Goal: Register for event/course

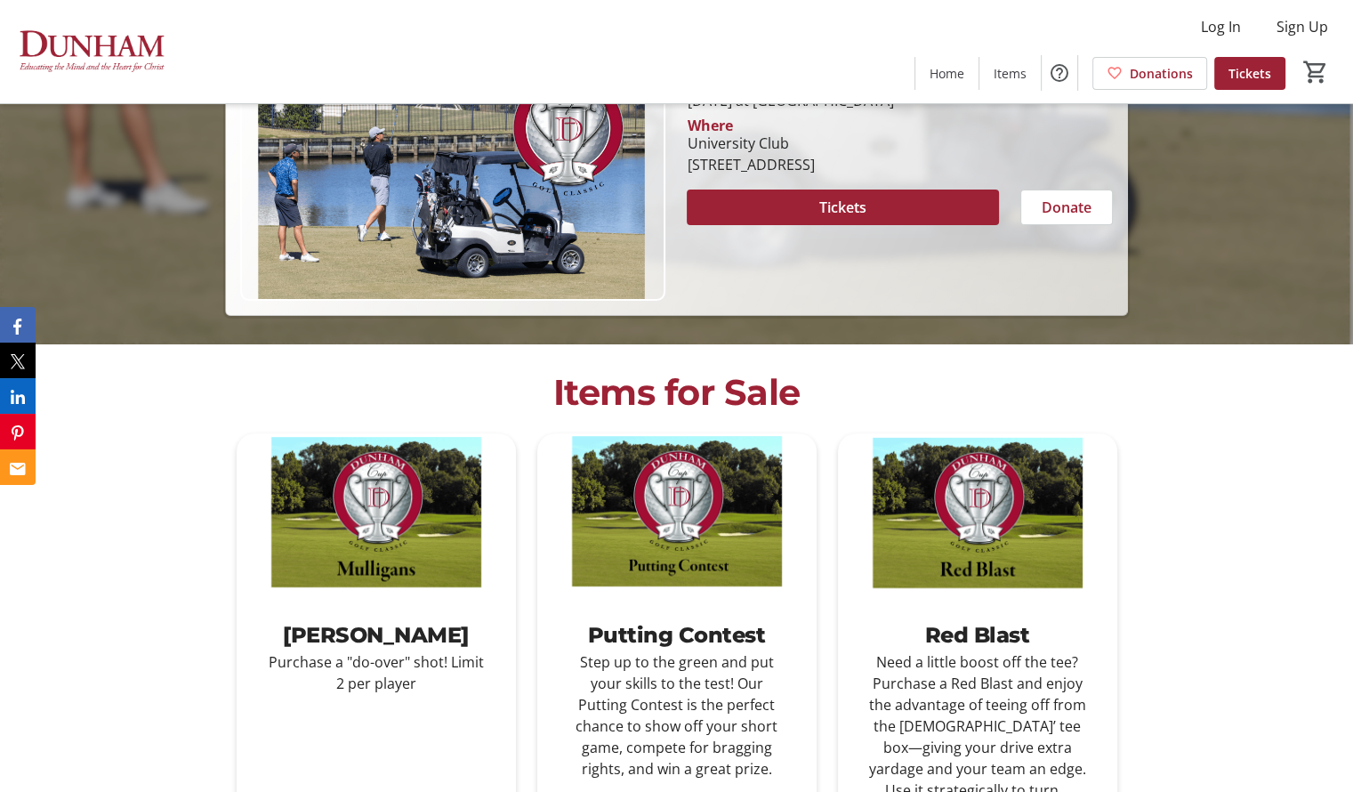
scroll to position [178, 0]
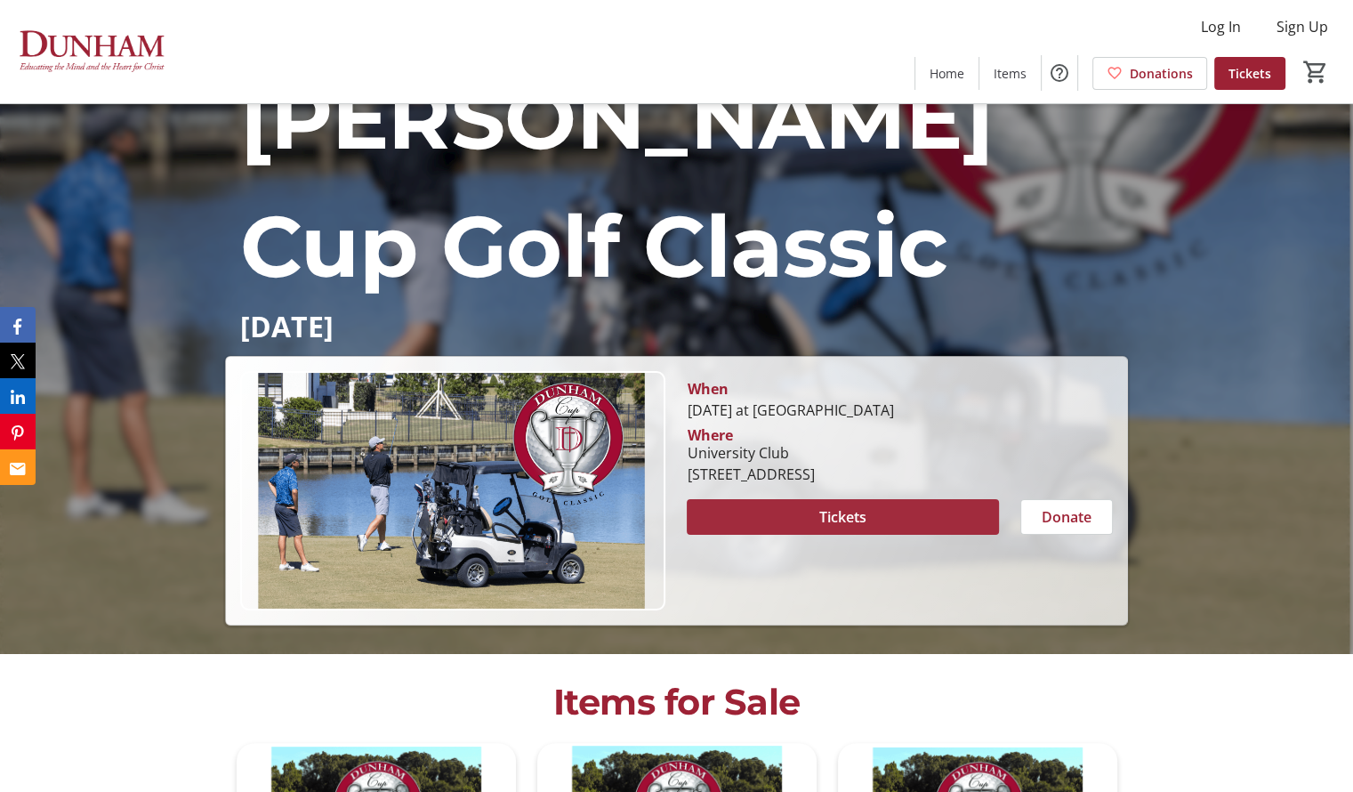
click at [868, 495] on span at bounding box center [842, 516] width 311 height 43
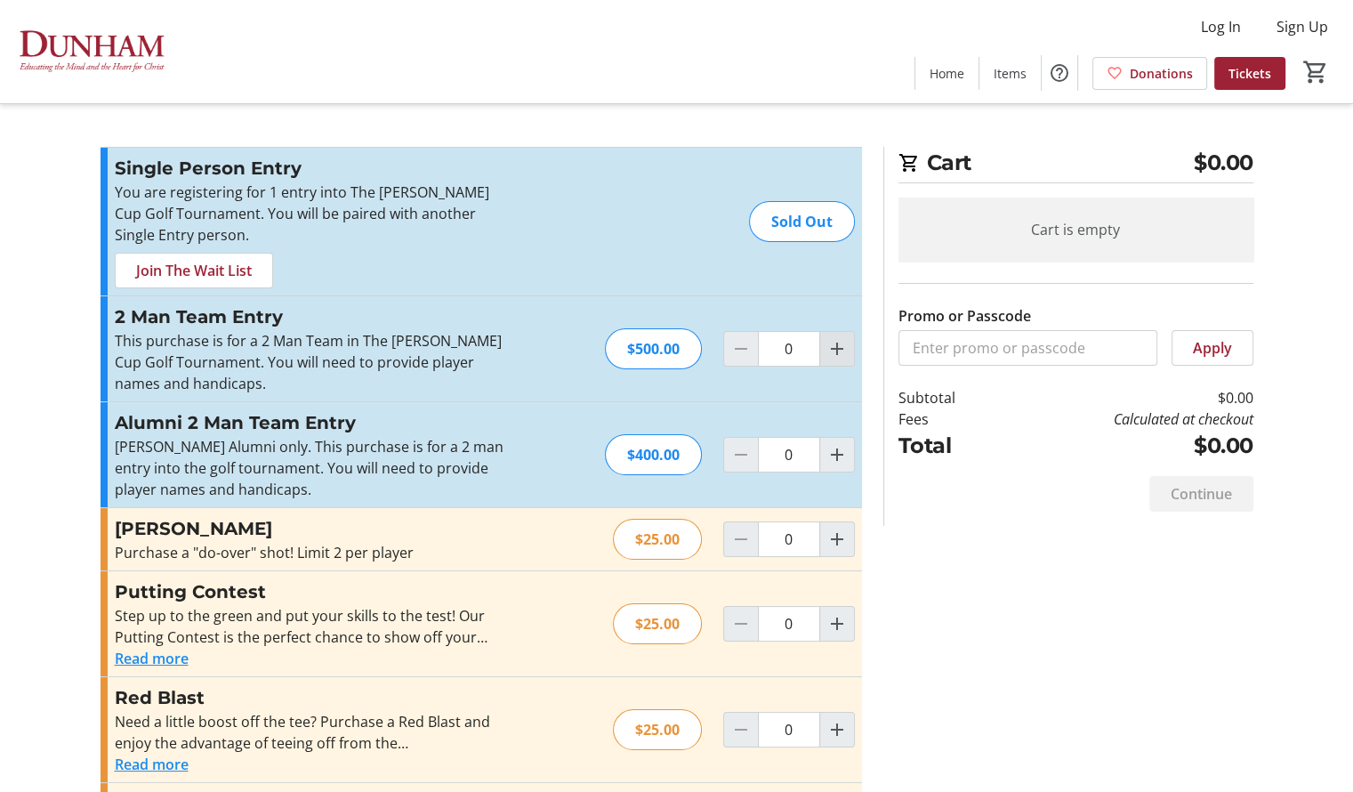
click at [830, 350] on mat-icon "Increment by one" at bounding box center [836, 348] width 21 height 21
type input "1"
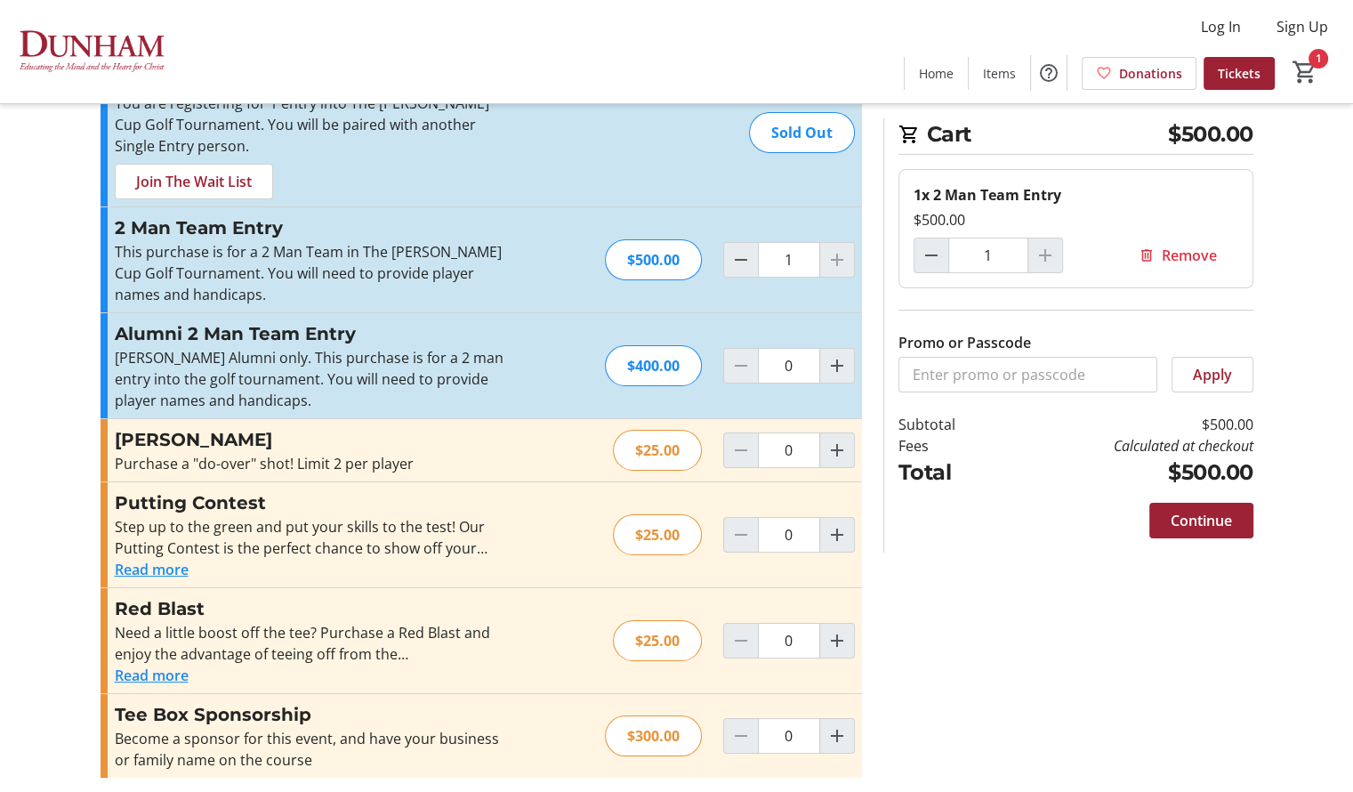
scroll to position [94, 0]
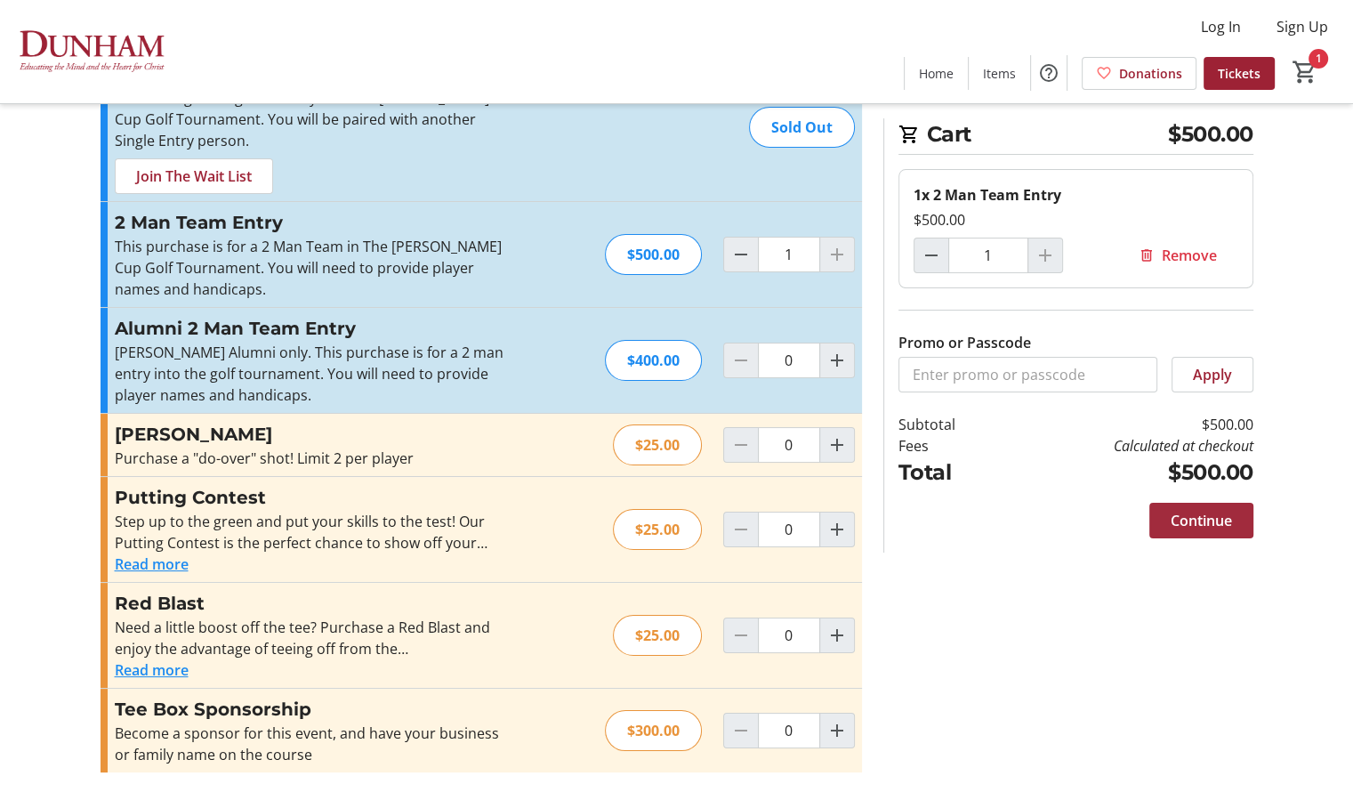
click at [1189, 523] on span "Continue" at bounding box center [1201, 520] width 61 height 21
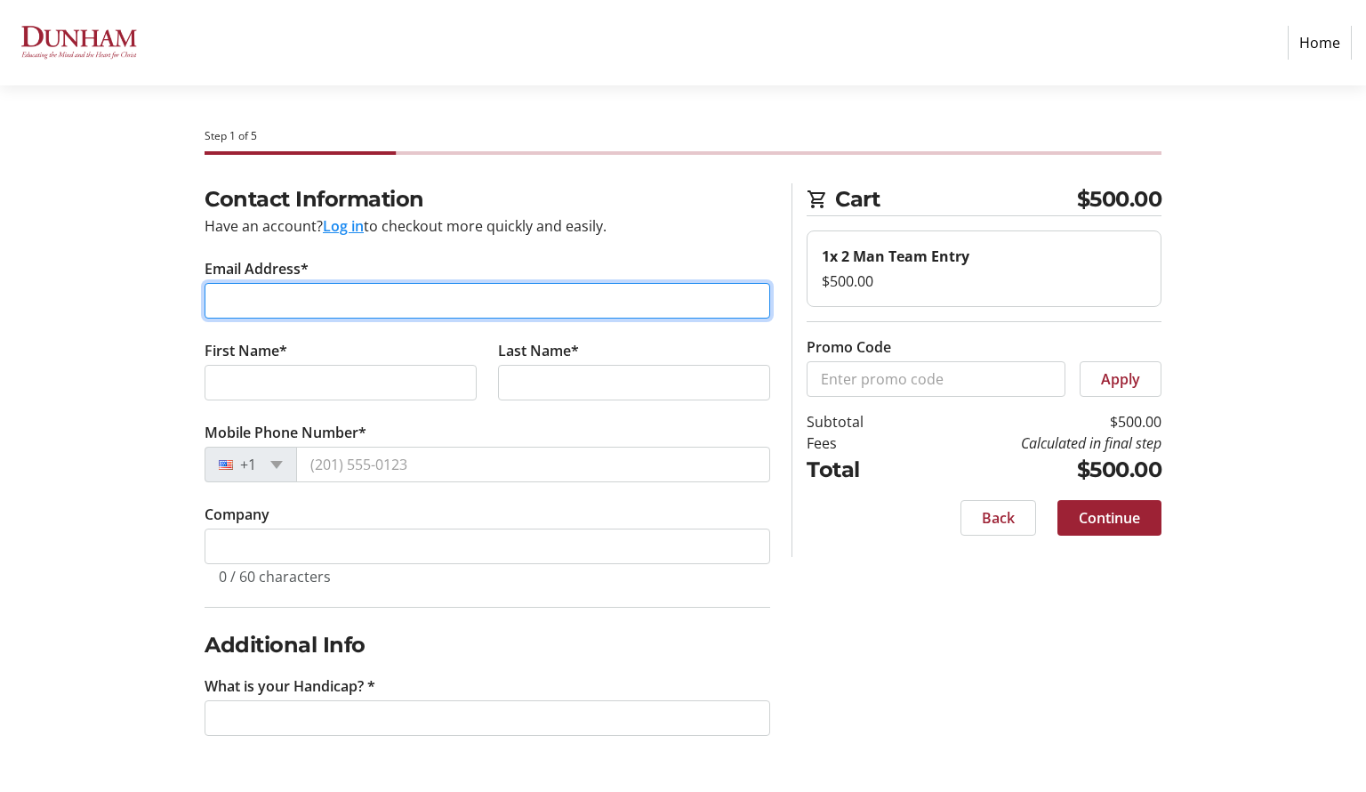
click at [372, 303] on input "Email Address*" at bounding box center [488, 301] width 566 height 36
type input "[EMAIL_ADDRESS][DOMAIN_NAME]"
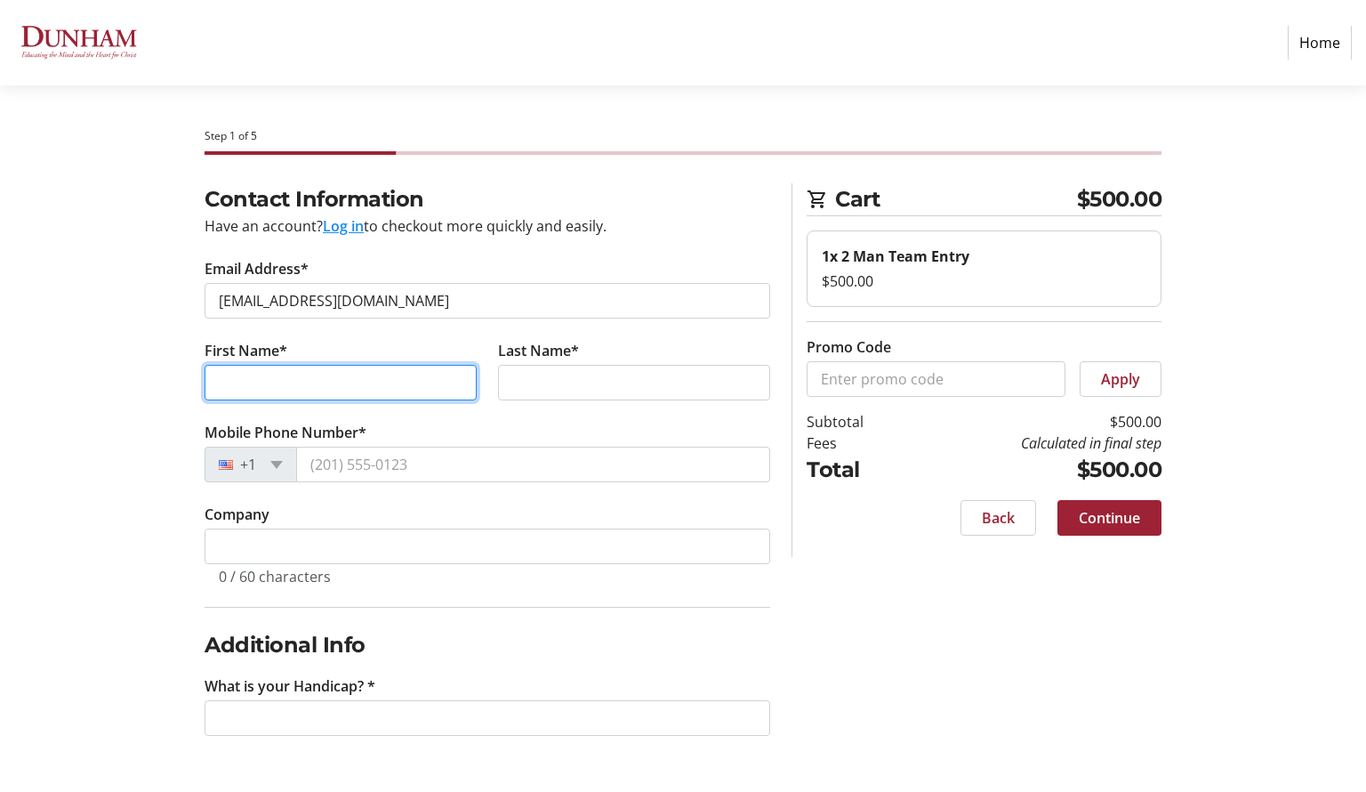
type input "[PERSON_NAME]"
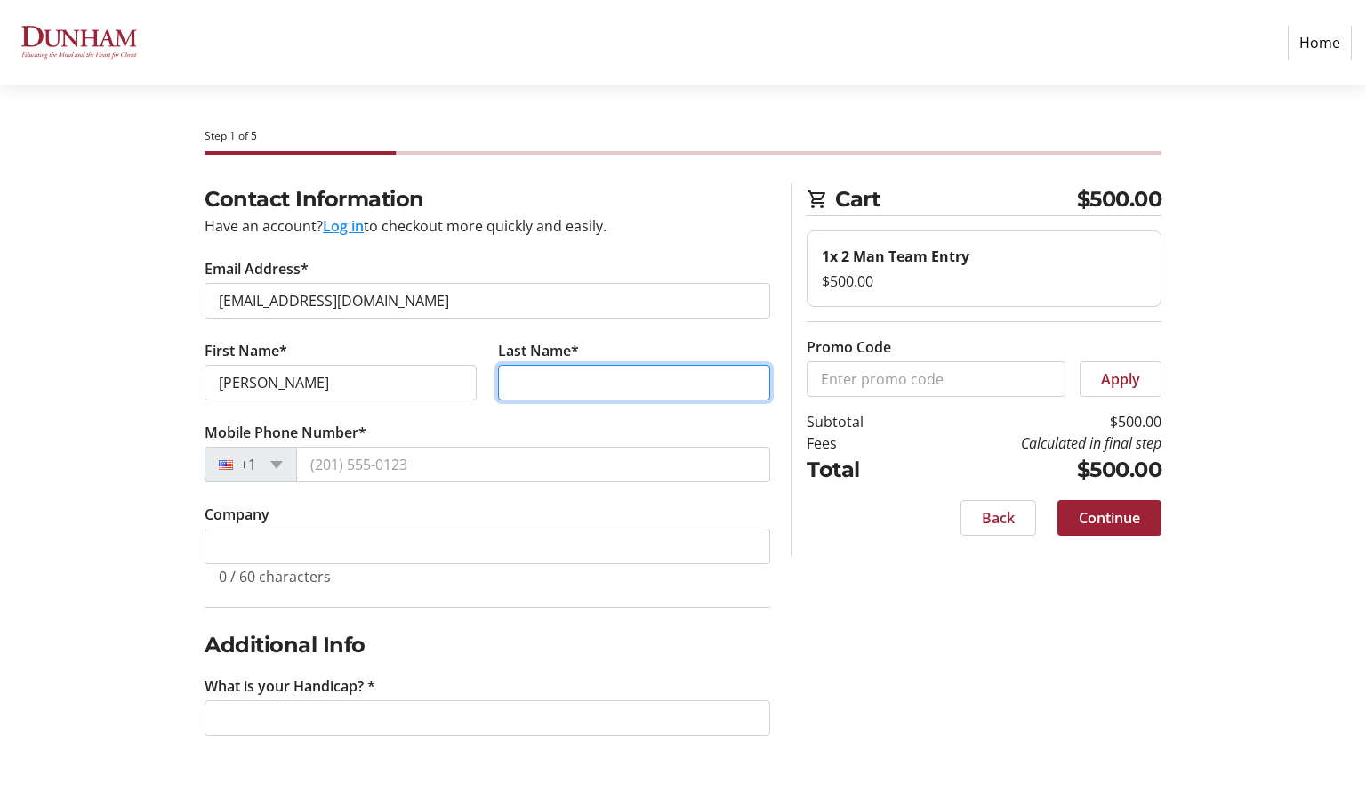
type input "Roche"
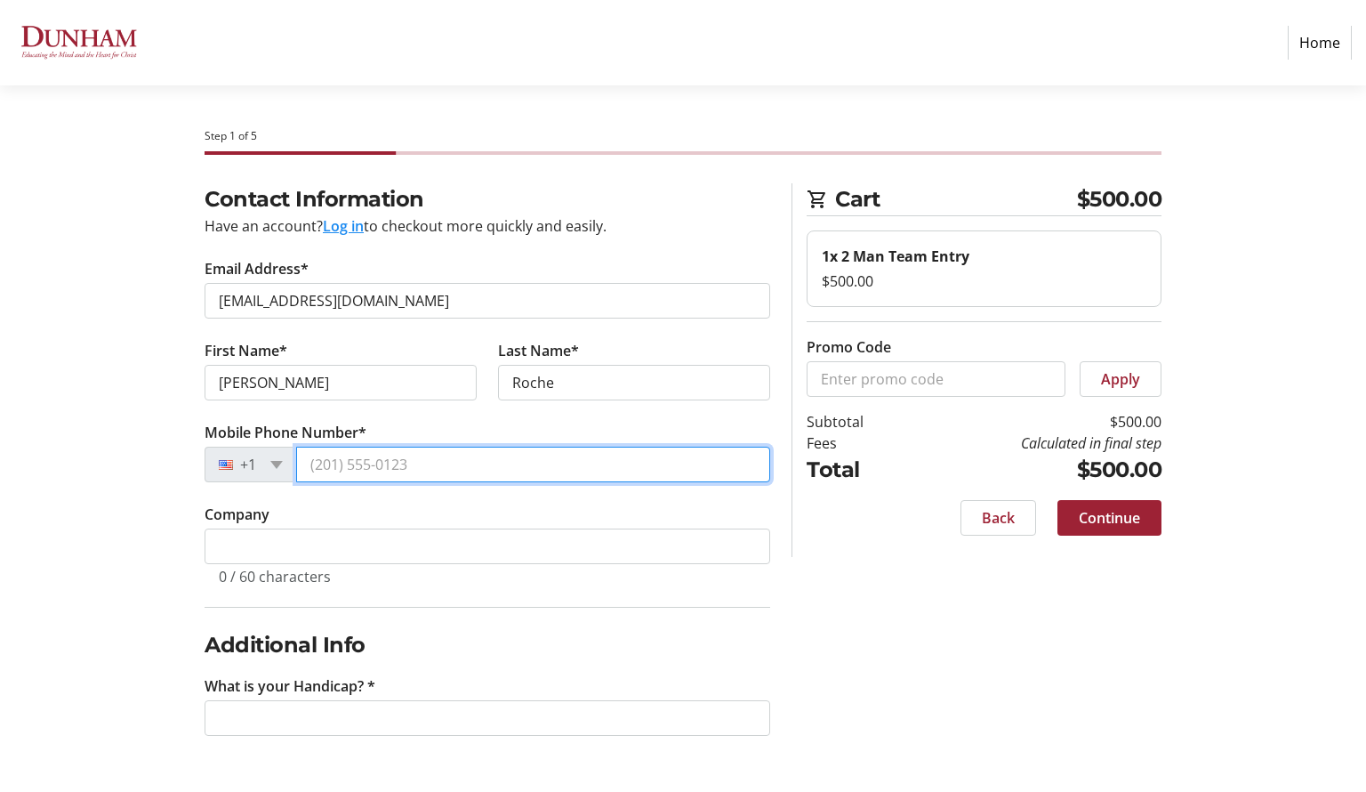
type input "[PHONE_NUMBER]"
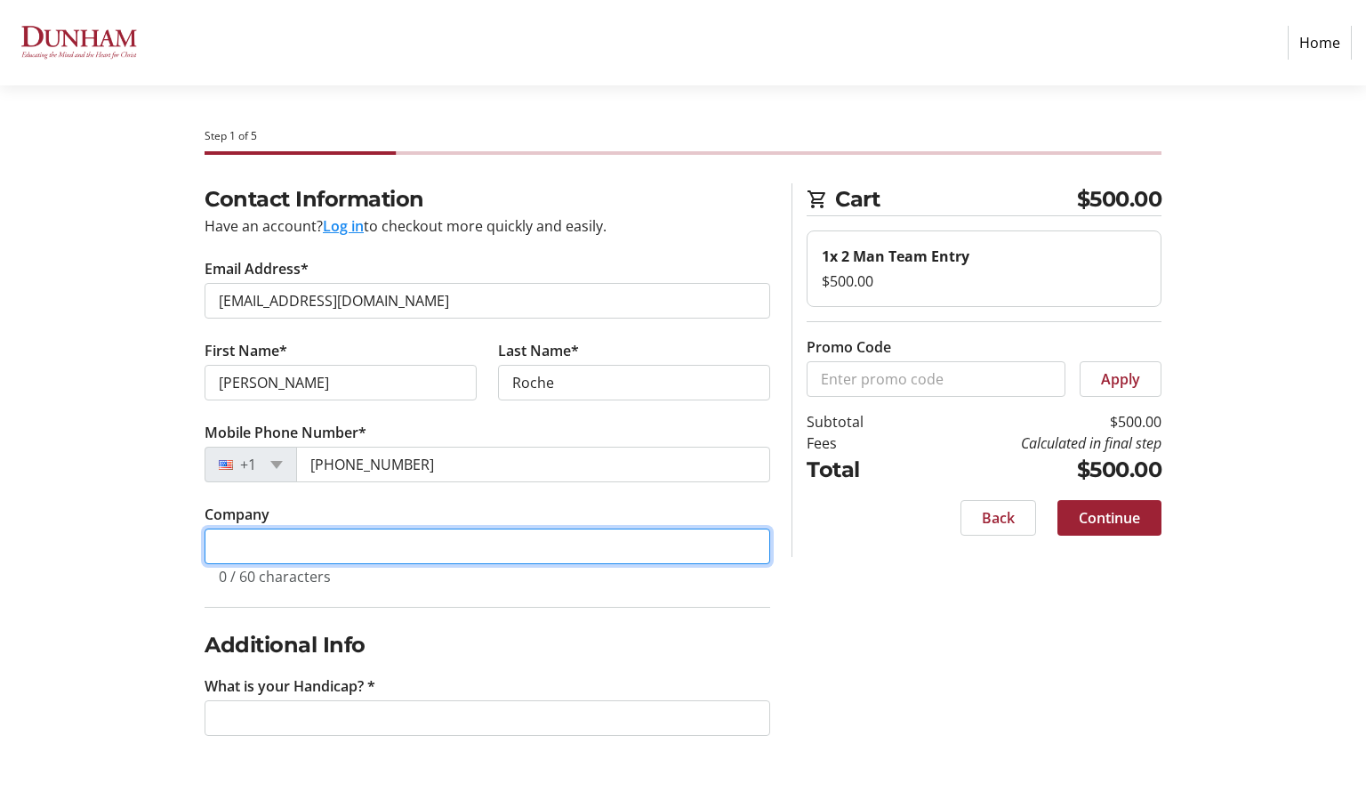
type input "Roche's Lawn and Landscape"
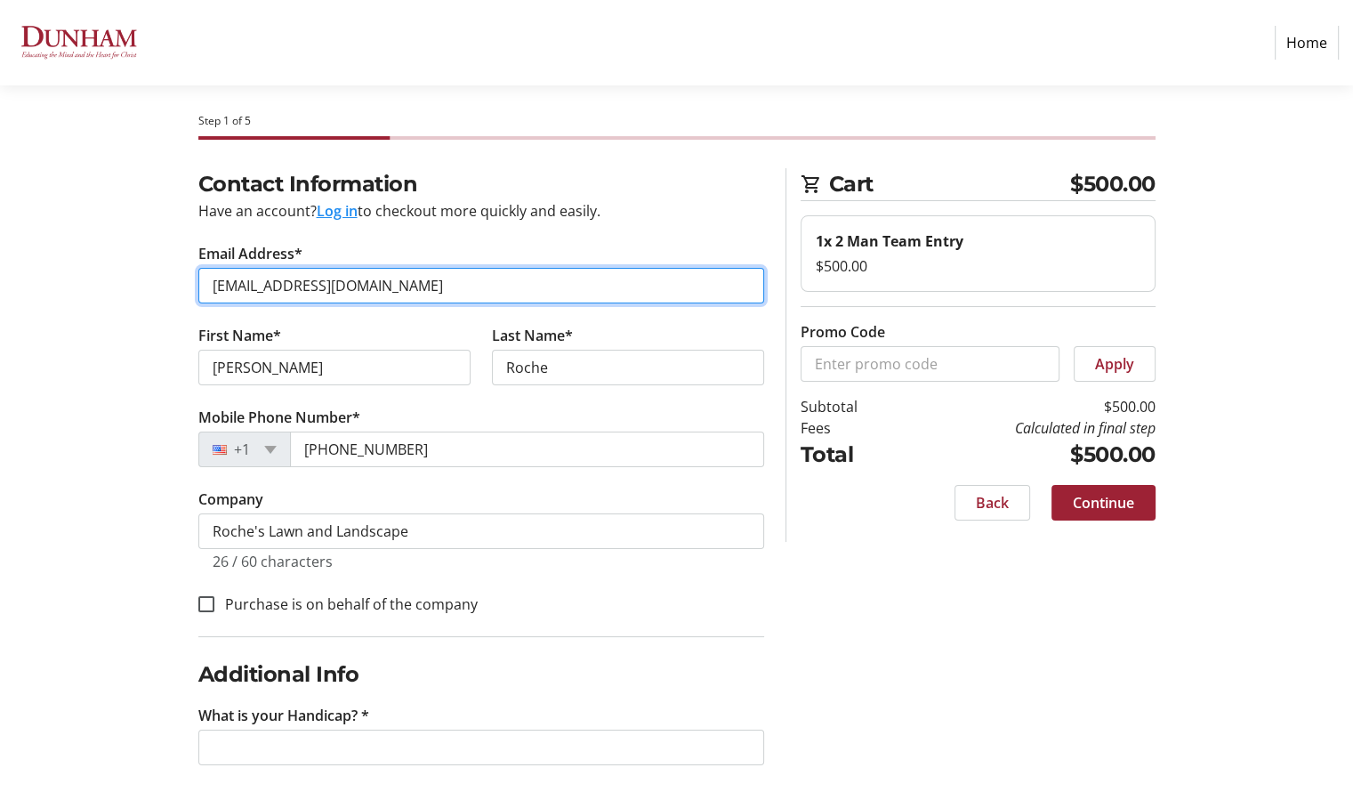
scroll to position [28, 0]
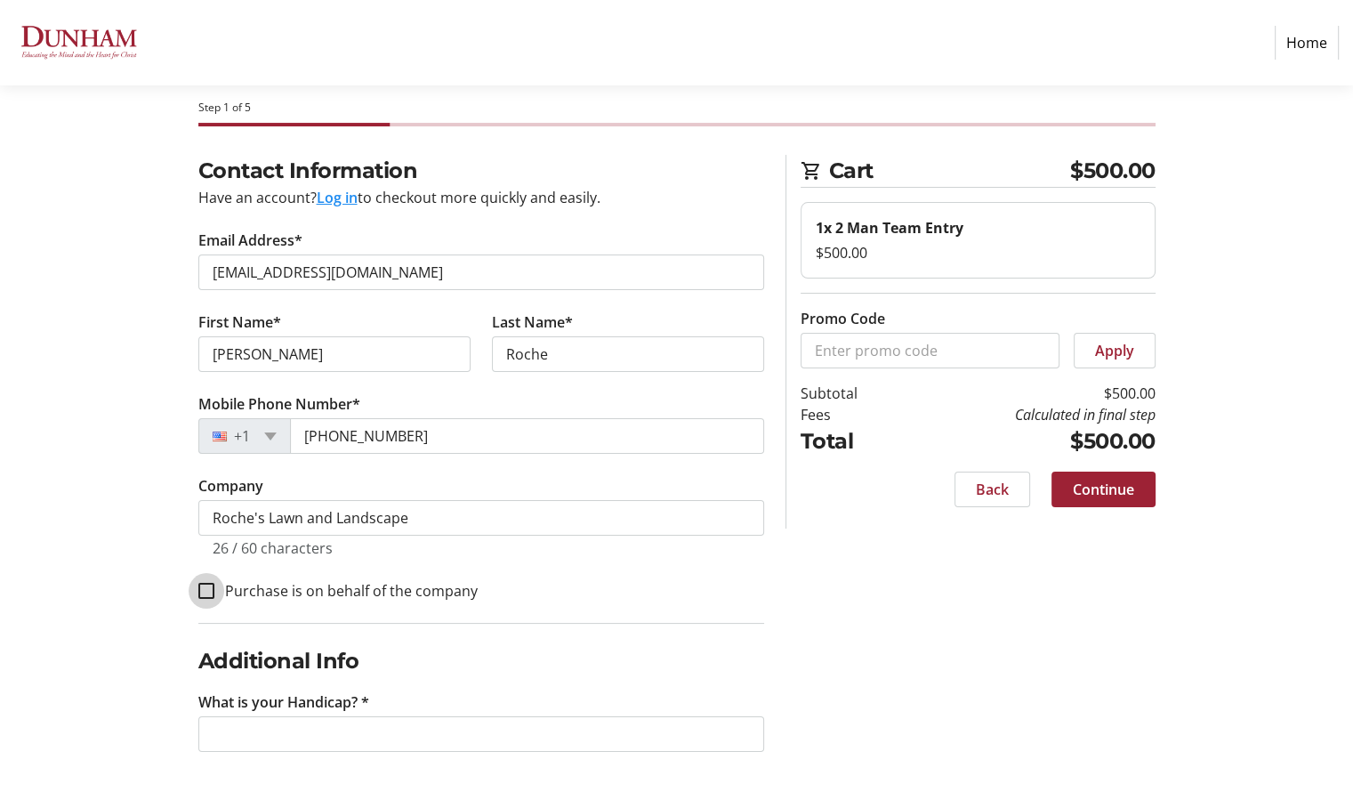
click at [204, 589] on input "Purchase is on behalf of the company" at bounding box center [206, 591] width 16 height 16
checkbox input "true"
click at [544, 740] on input "What is your Handicap? *" at bounding box center [481, 734] width 566 height 36
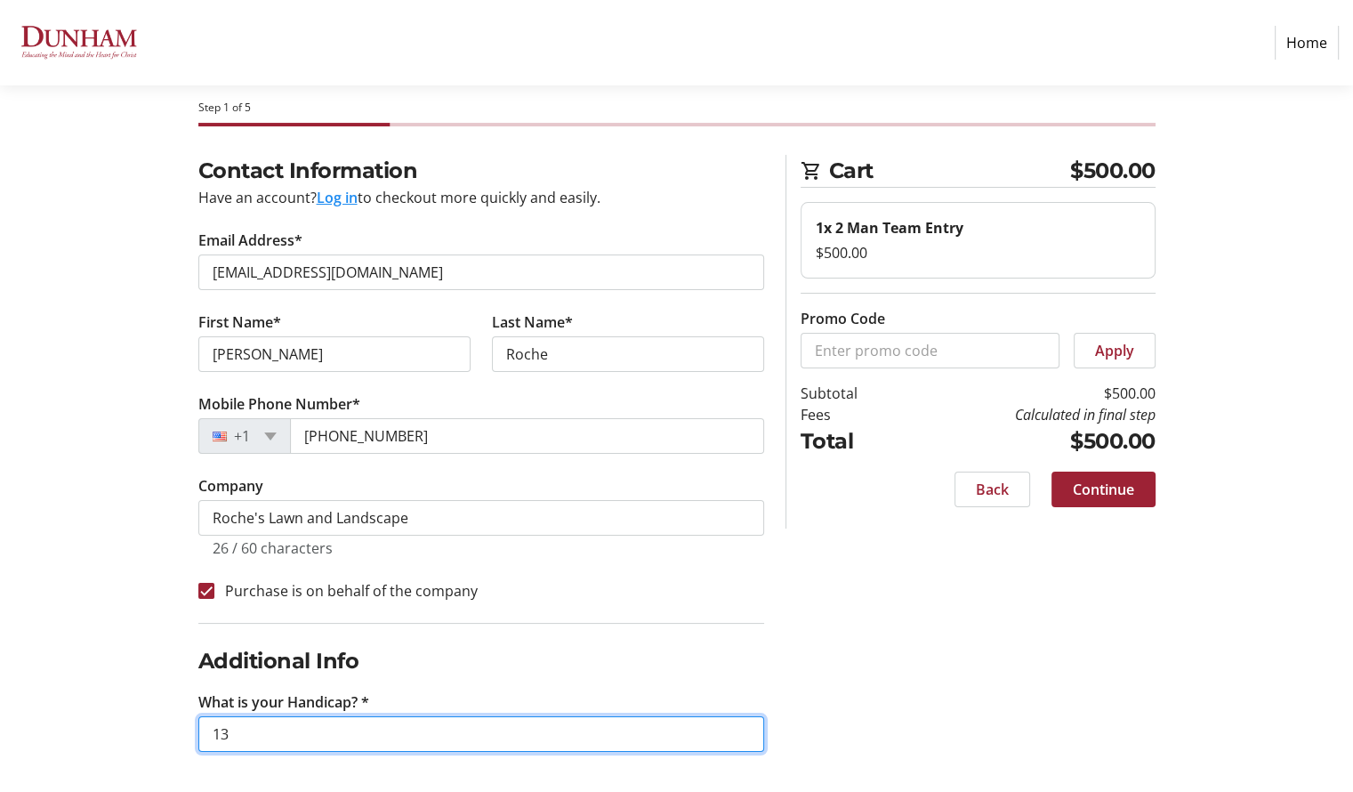
type input "13"
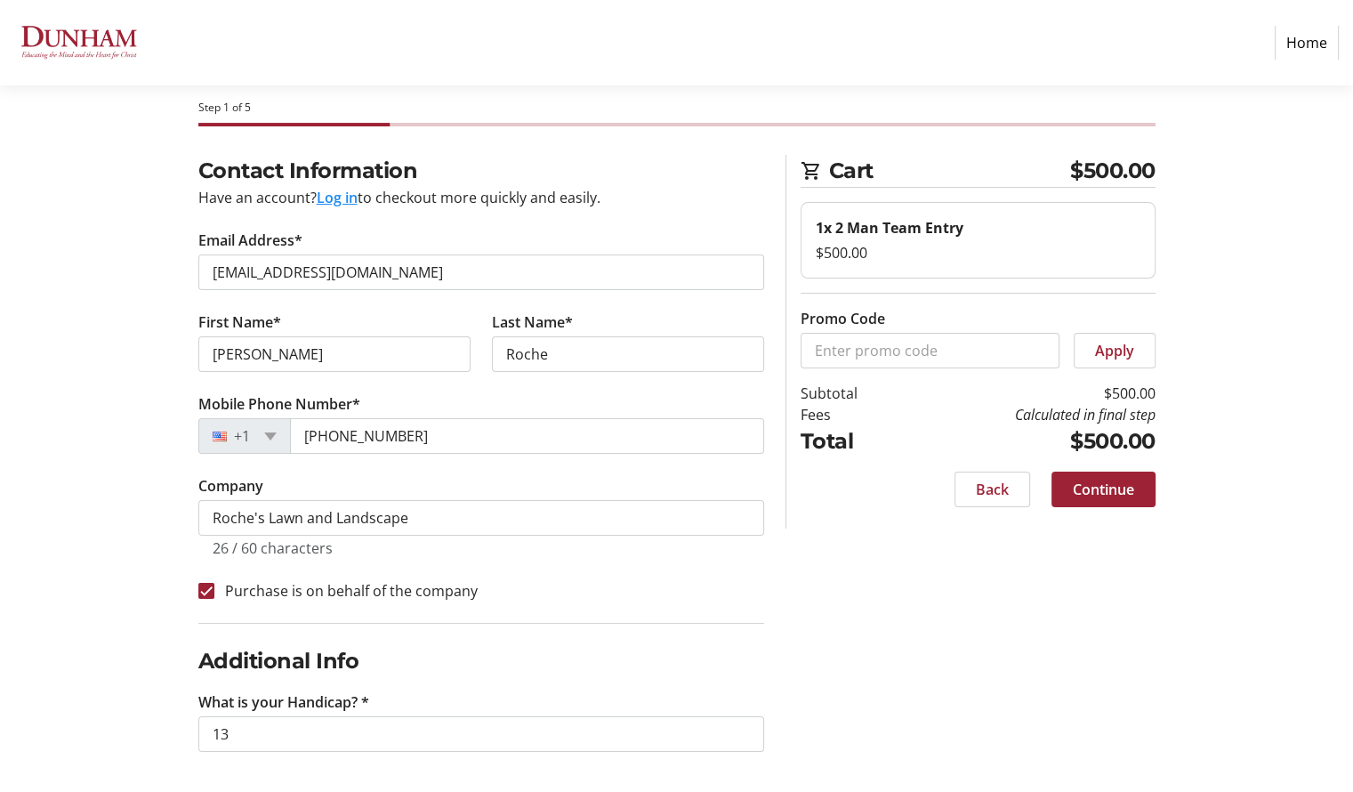
click at [922, 715] on div "Contact Information Have an account? Log in to checkout more quickly and easily…" at bounding box center [677, 475] width 1174 height 640
click at [1113, 493] on span "Continue" at bounding box center [1103, 489] width 61 height 21
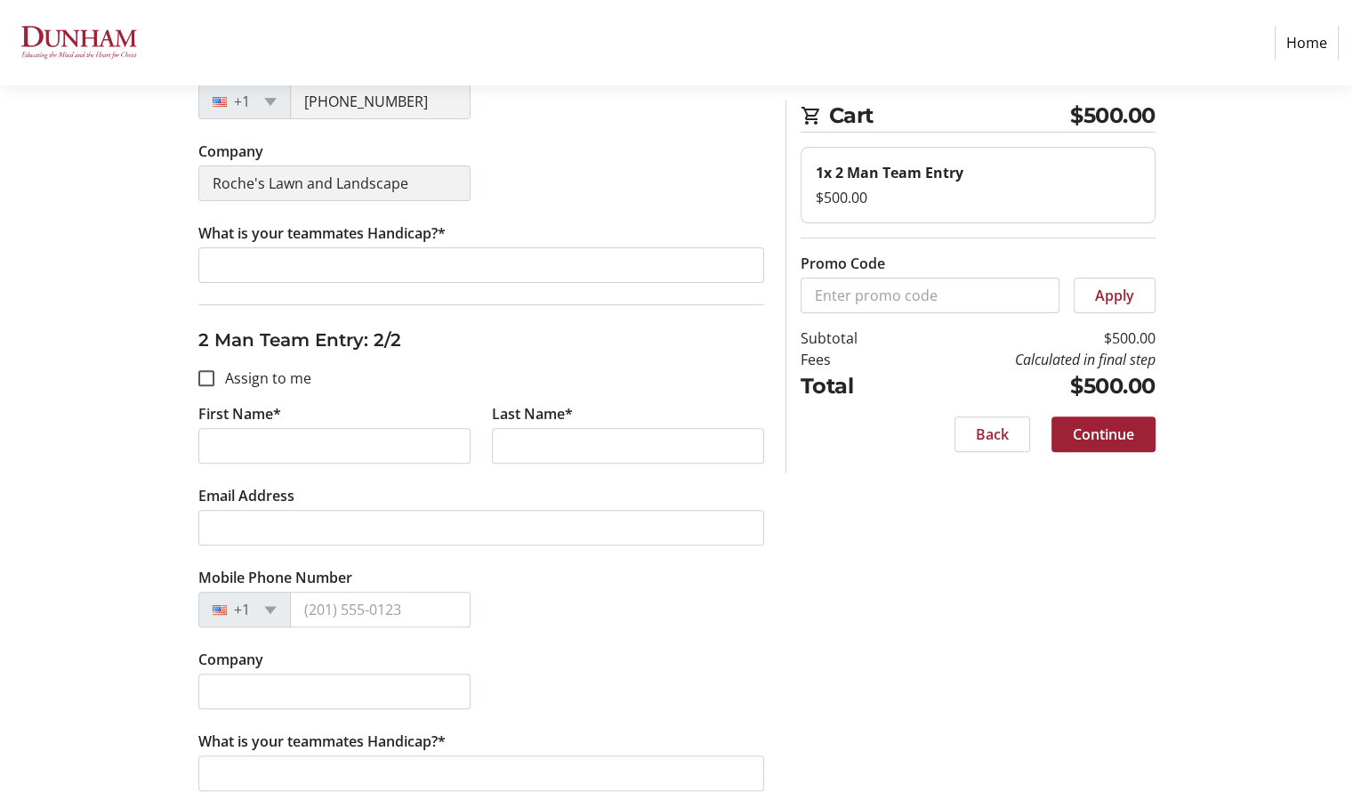
scroll to position [494, 0]
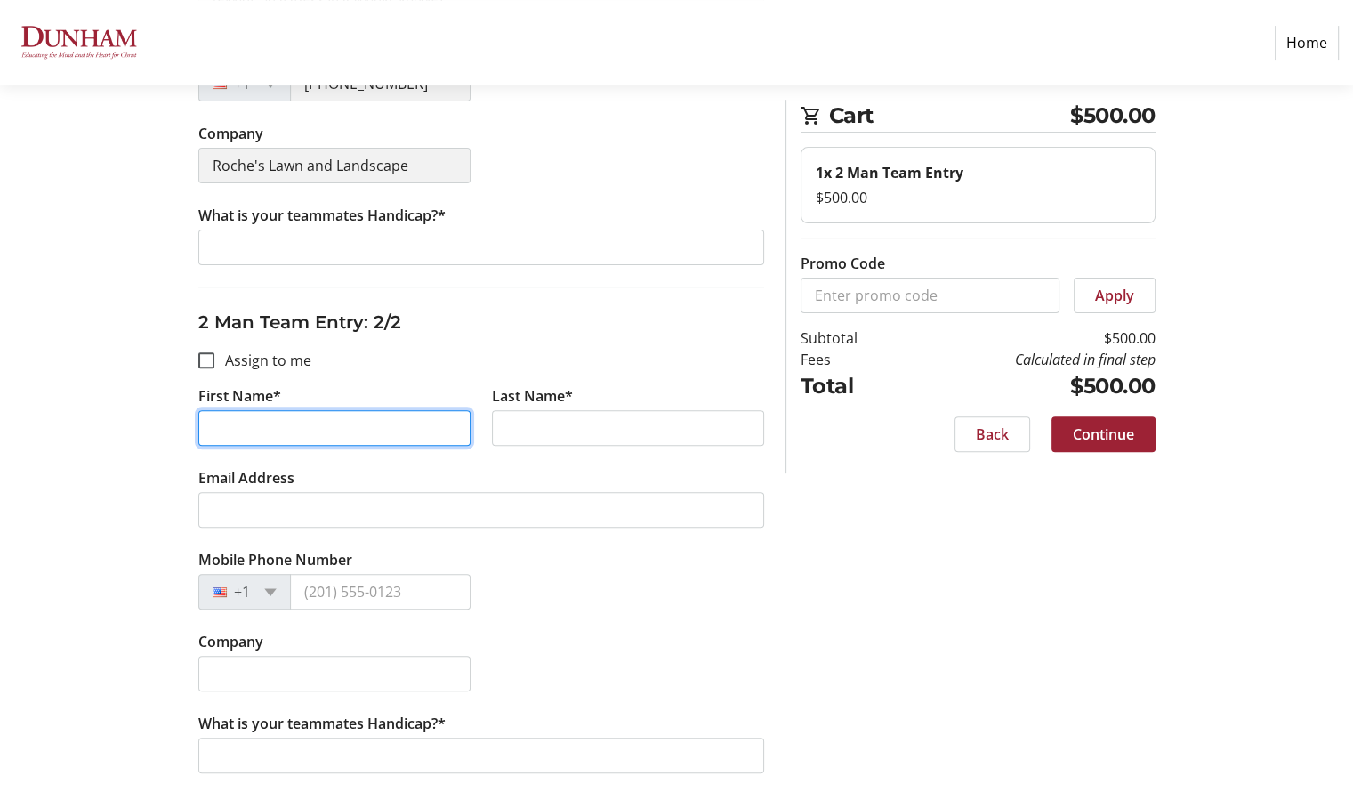
click at [263, 429] on input "First Name*" at bounding box center [334, 428] width 272 height 36
type input "[PERSON_NAME]"
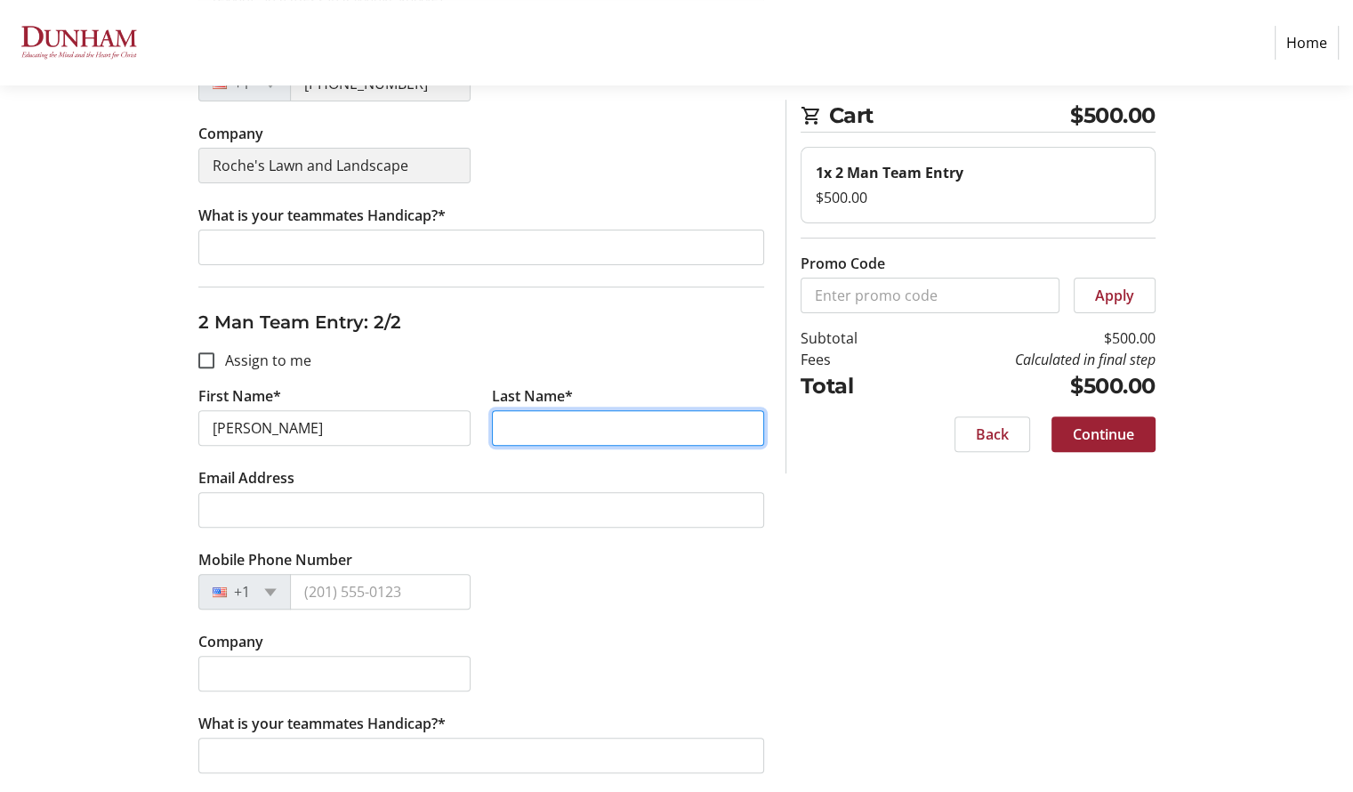
click at [528, 441] on input "Last Name*" at bounding box center [628, 428] width 272 height 36
type input "[PERSON_NAME]"
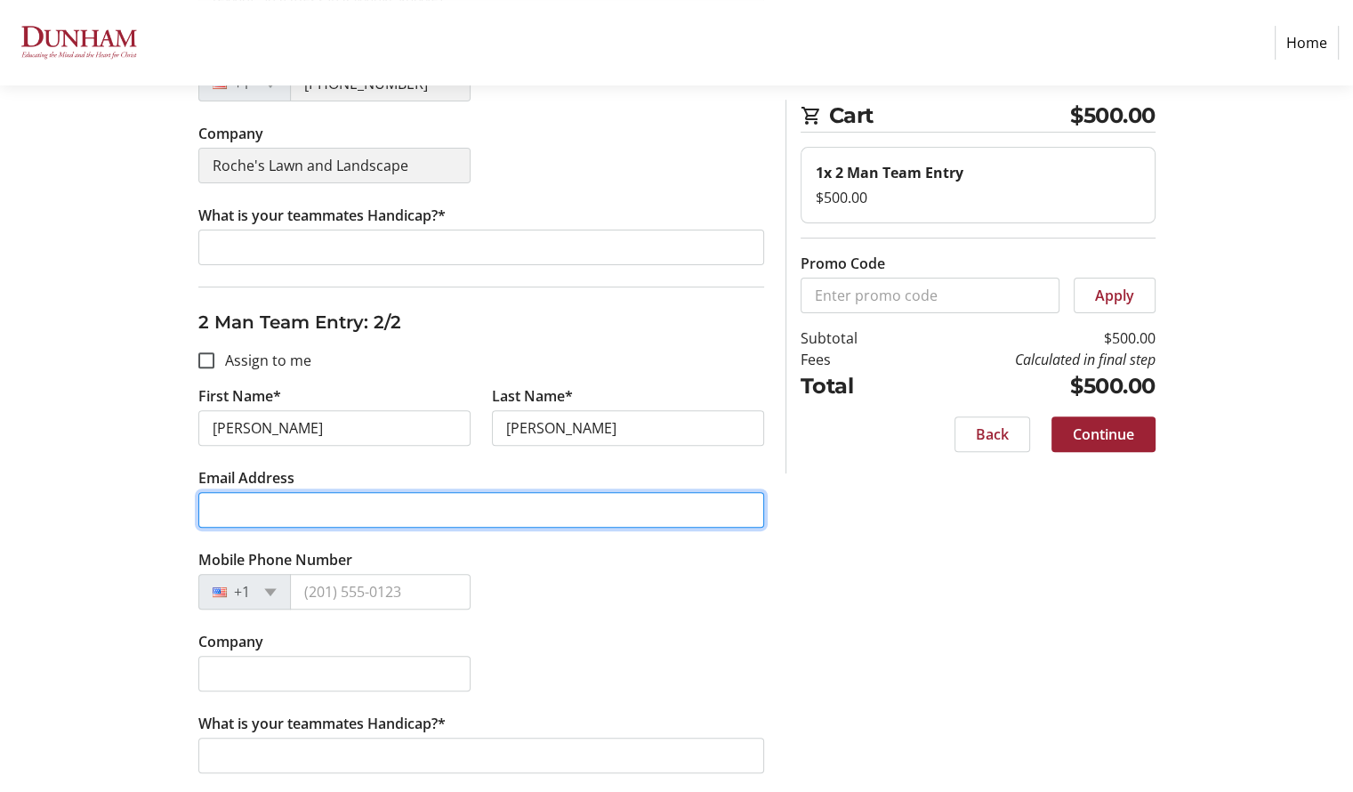
click at [421, 518] on input "Email Address" at bounding box center [481, 510] width 566 height 36
